Goal: Communication & Community: Answer question/provide support

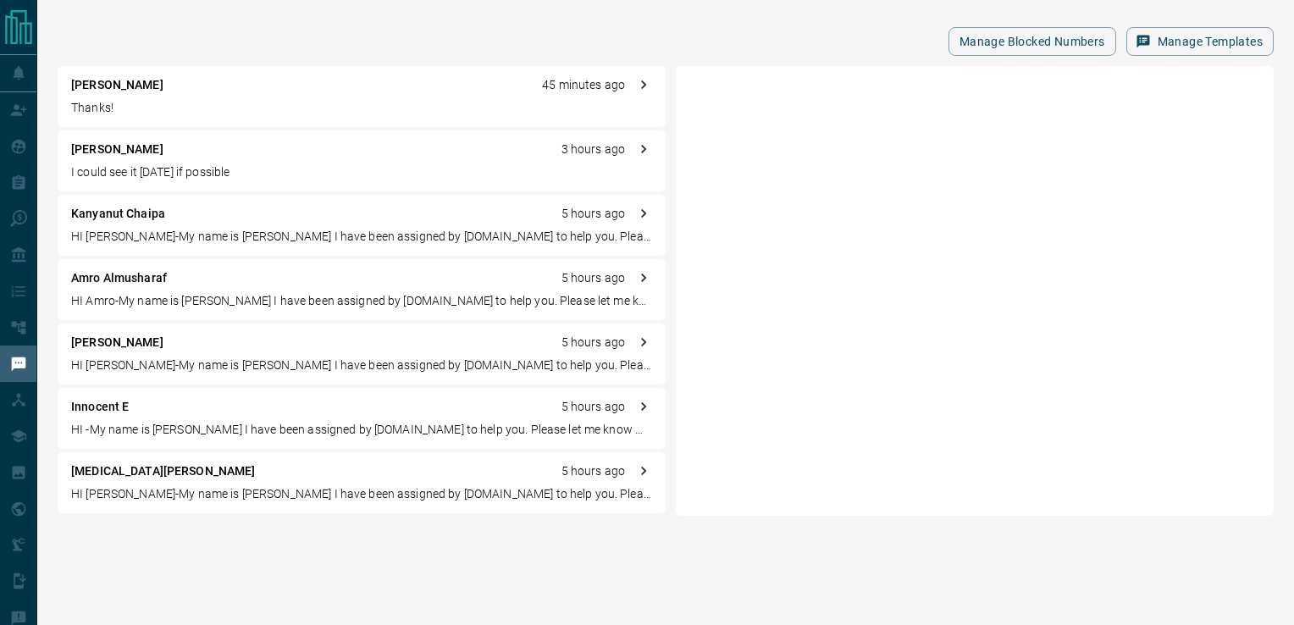
click at [156, 82] on p "[PERSON_NAME]" at bounding box center [117, 85] width 92 height 18
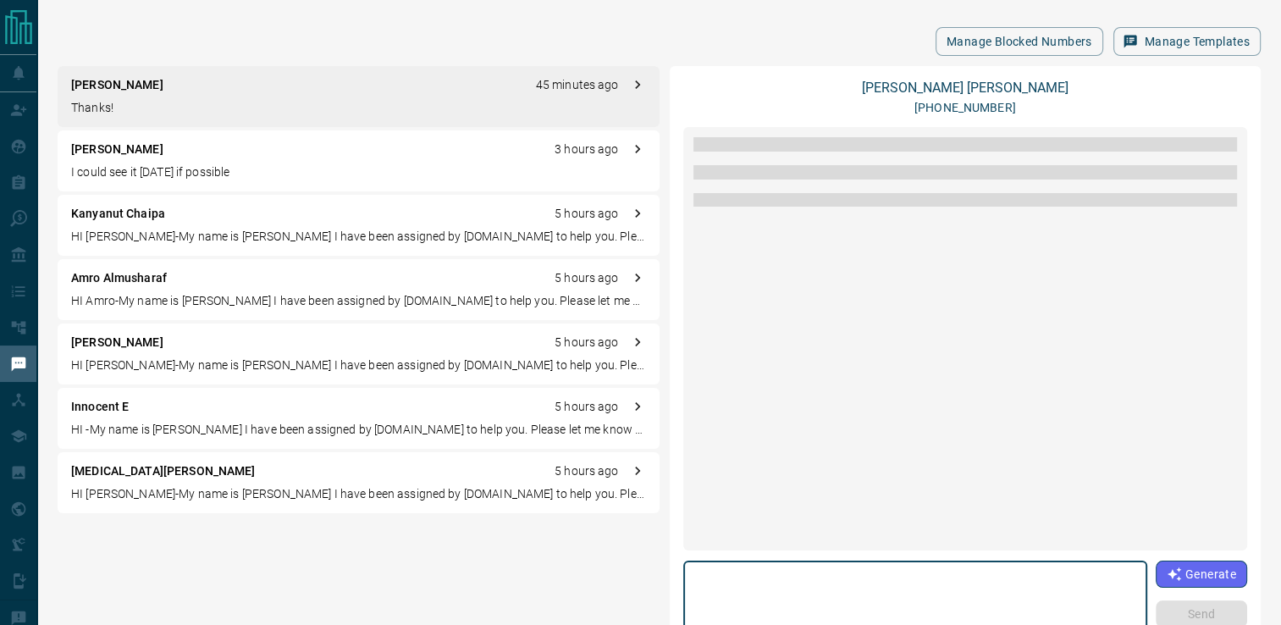
scroll to position [1972, 0]
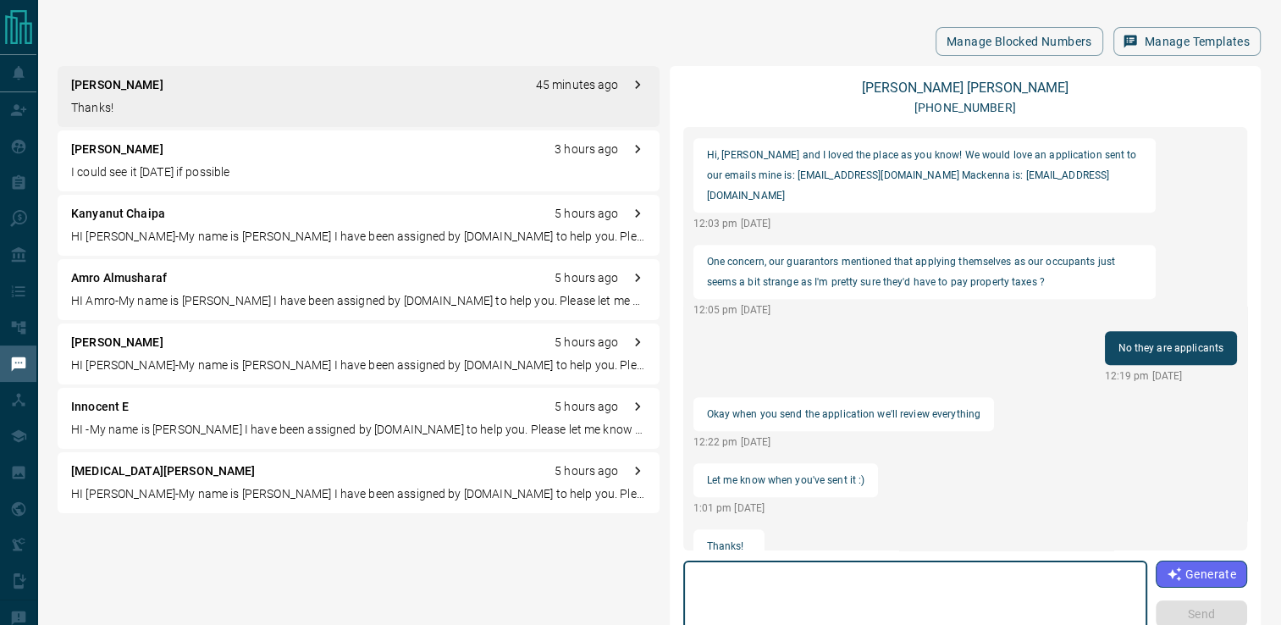
click at [213, 165] on p "I could see it [DATE] if possible" at bounding box center [358, 172] width 575 height 18
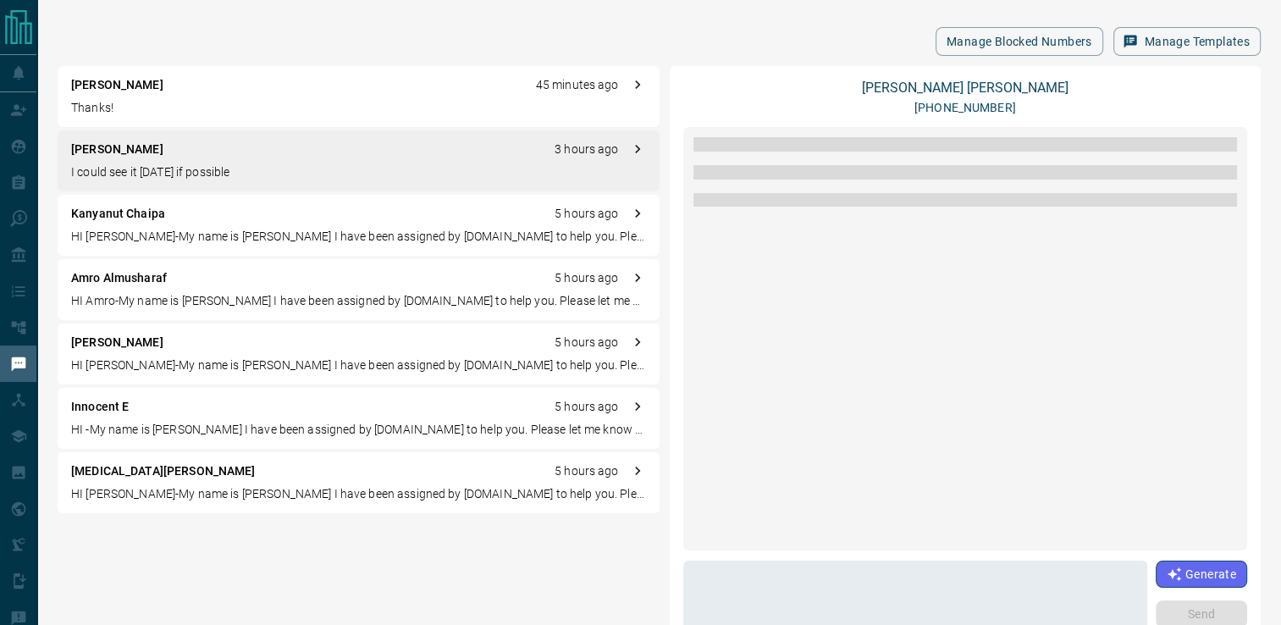
scroll to position [1728, 0]
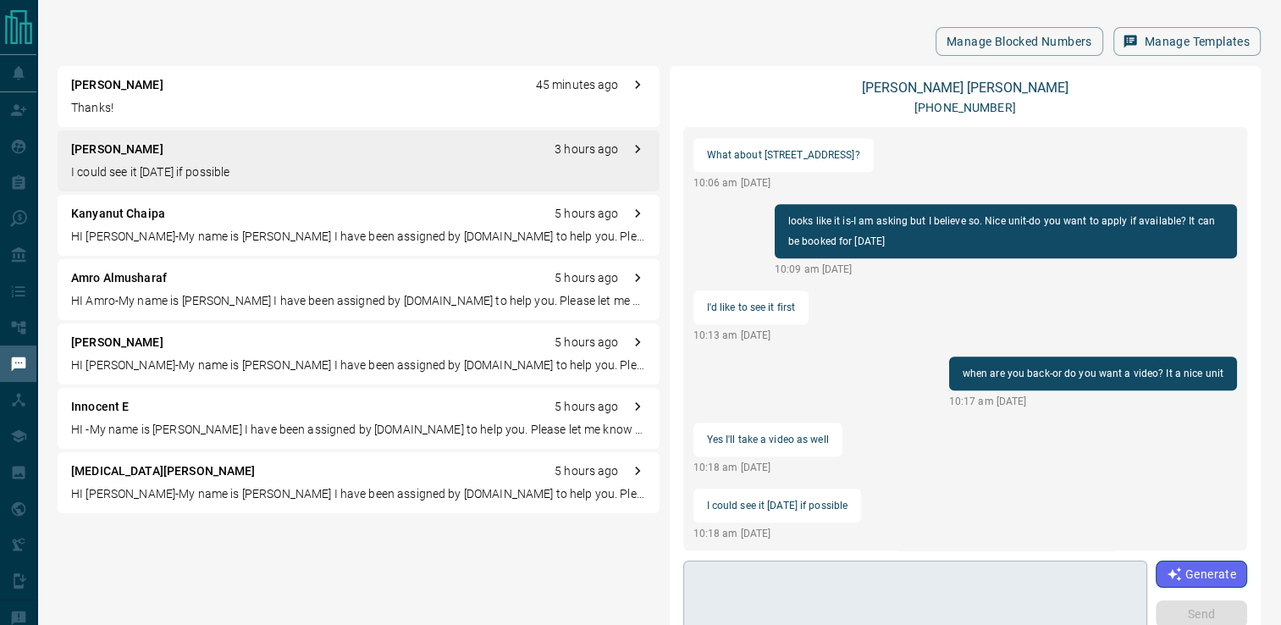
click at [854, 571] on textarea at bounding box center [915, 604] width 440 height 72
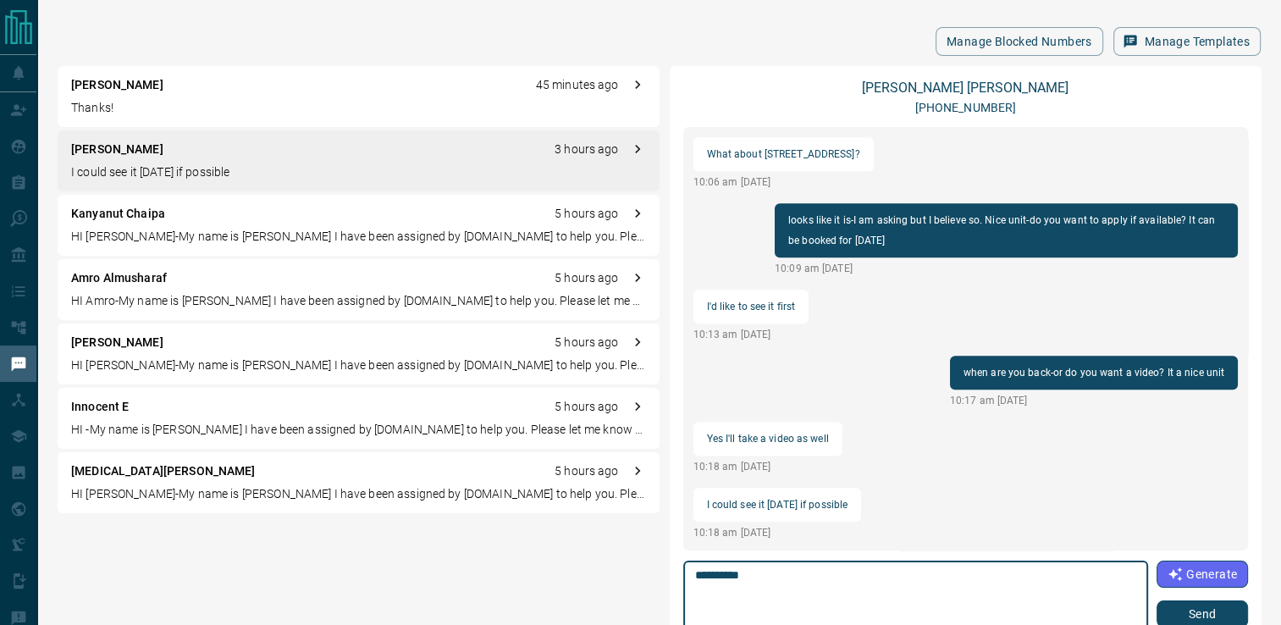
type textarea "**********"
click at [1174, 614] on button "Send" at bounding box center [1202, 613] width 91 height 27
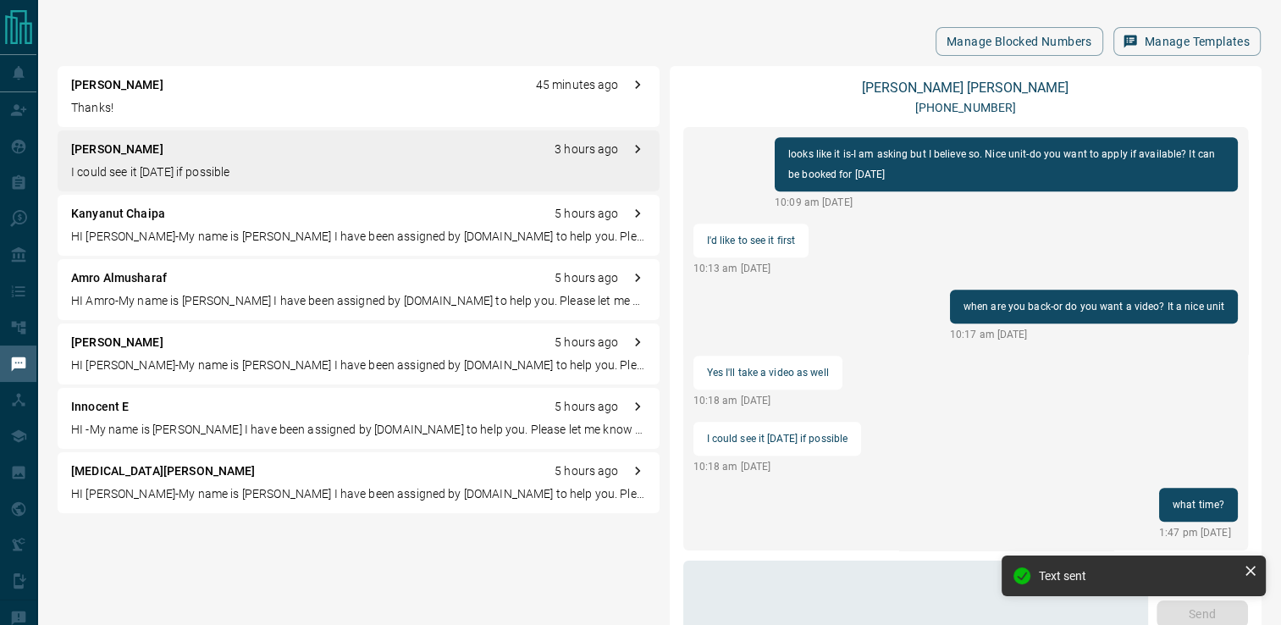
click at [199, 120] on div "[PERSON_NAME] 45 minutes ago Thanks!" at bounding box center [359, 96] width 602 height 61
click at [174, 96] on div "[PERSON_NAME] 45 minutes ago Thanks!" at bounding box center [359, 96] width 602 height 61
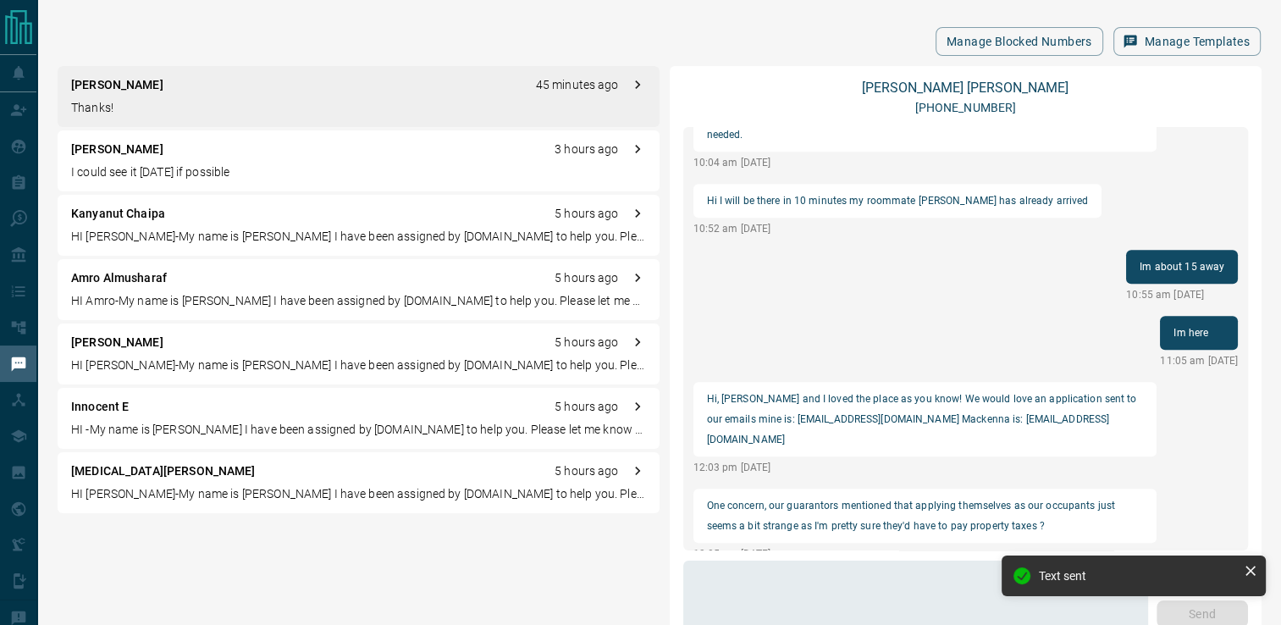
scroll to position [1972, 0]
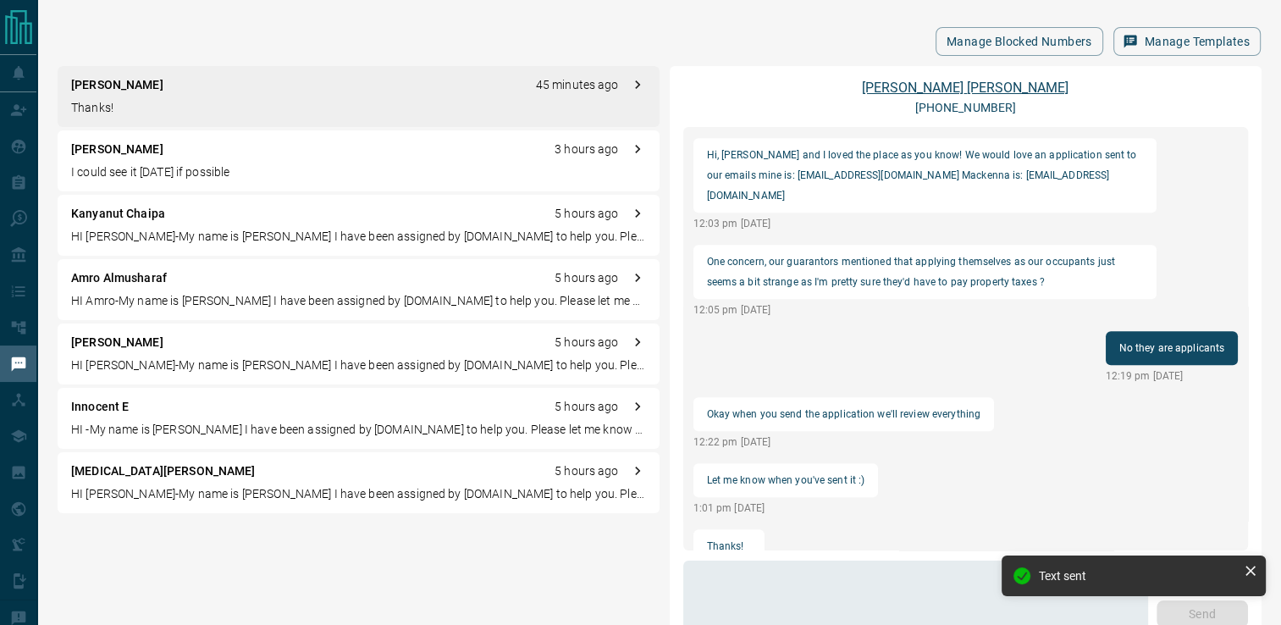
click at [965, 85] on link "[PERSON_NAME]" at bounding box center [965, 88] width 207 height 16
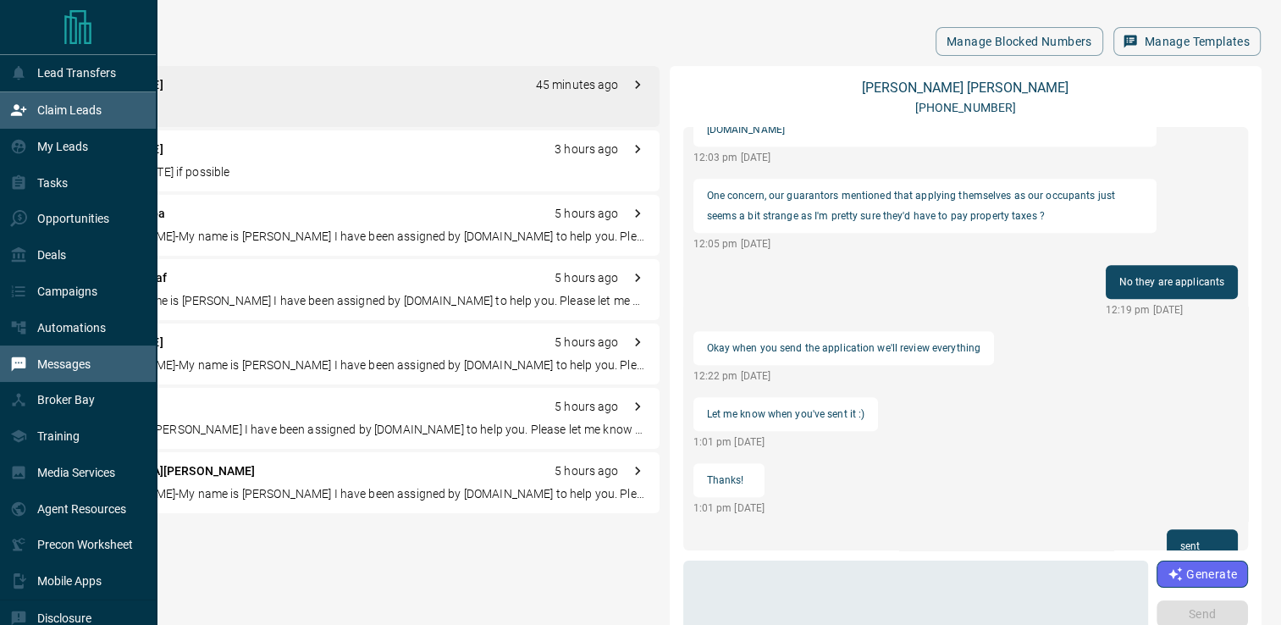
drag, startPoint x: 71, startPoint y: 137, endPoint x: 102, endPoint y: 99, distance: 48.8
click at [71, 137] on div "My Leads" at bounding box center [49, 147] width 78 height 28
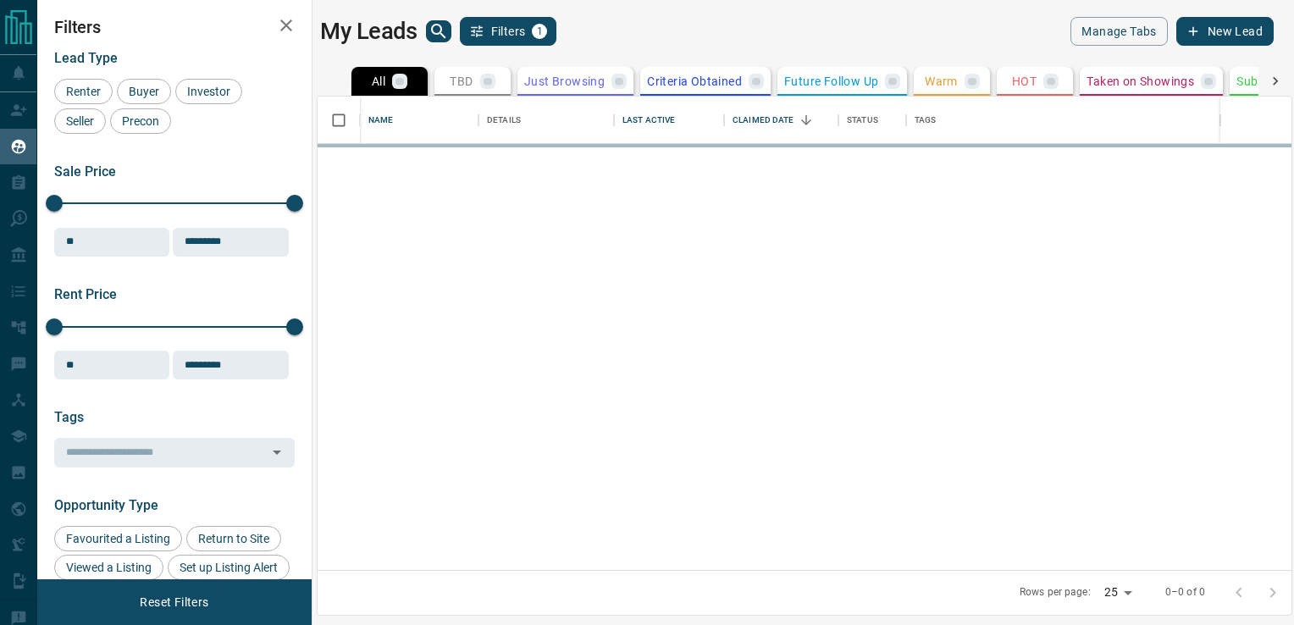
scroll to position [461, 961]
click at [434, 27] on icon "search button" at bounding box center [439, 31] width 20 height 20
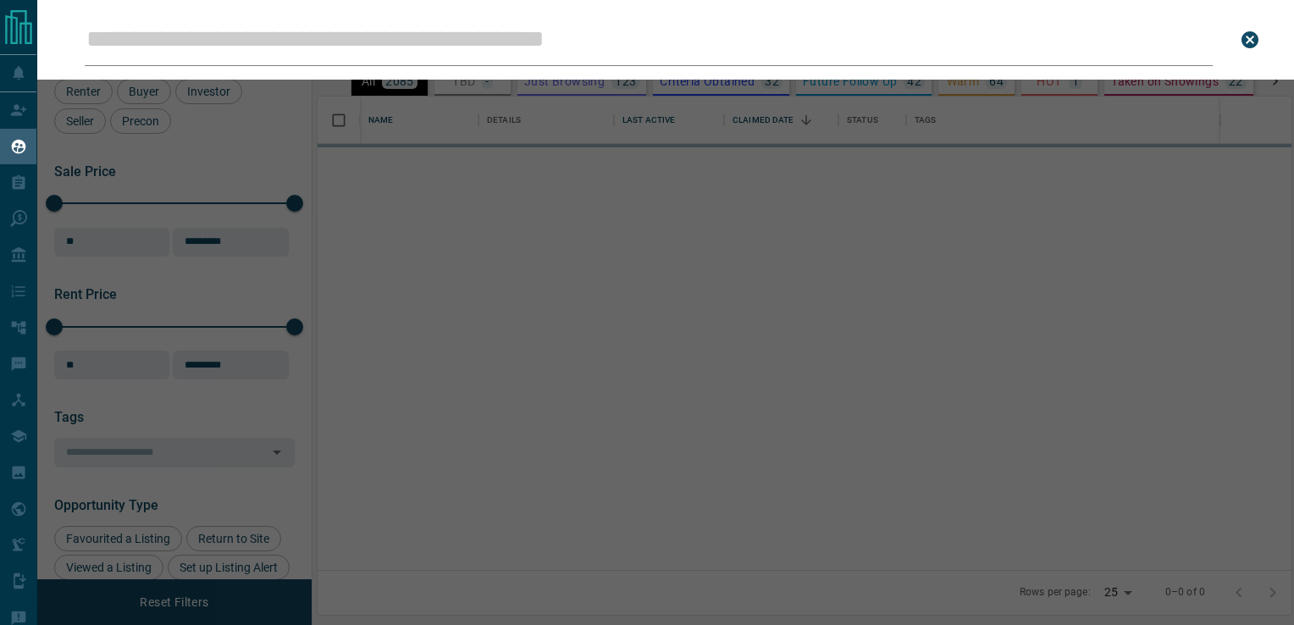
click at [410, 38] on input "Leads Search Bar" at bounding box center [649, 40] width 1128 height 53
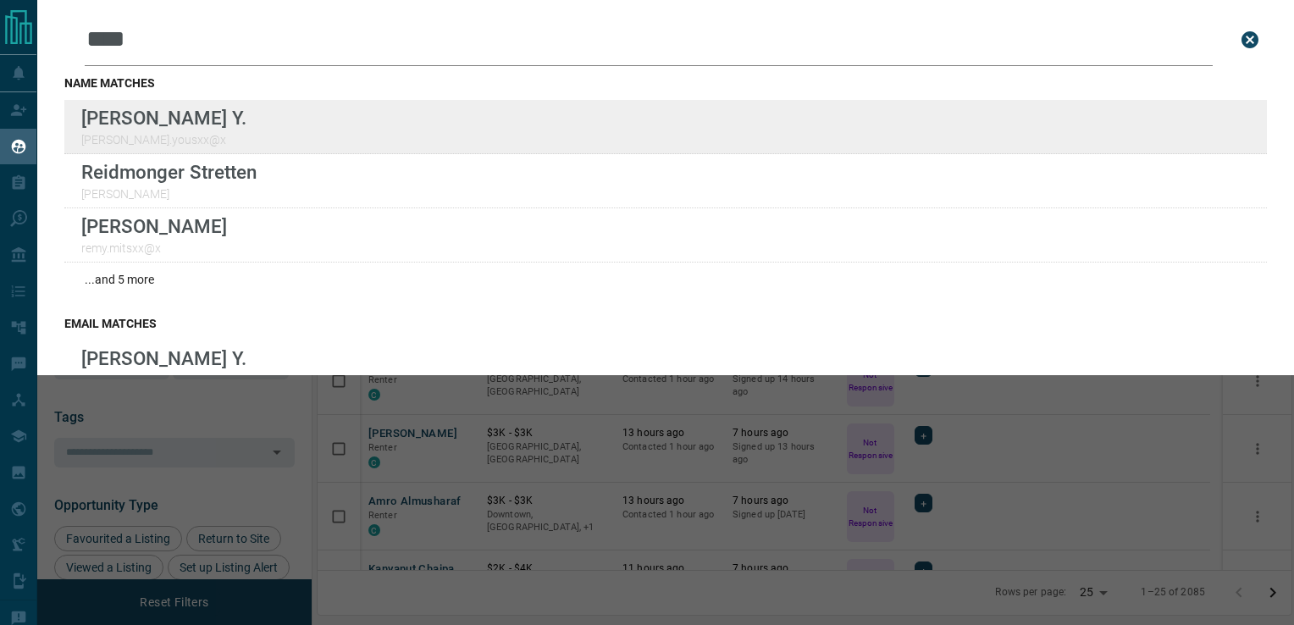
type input "****"
